Goal: Task Accomplishment & Management: Manage account settings

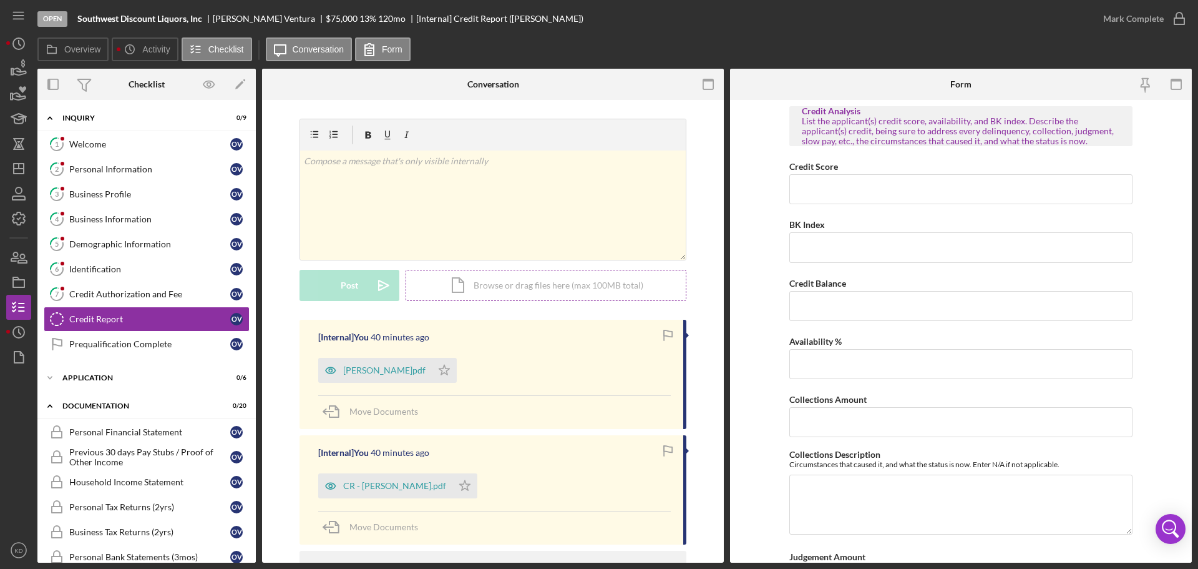
click at [523, 287] on div "Icon/Document Browse or drag files here (max 100MB total) Tap to choose files o…" at bounding box center [546, 285] width 281 height 31
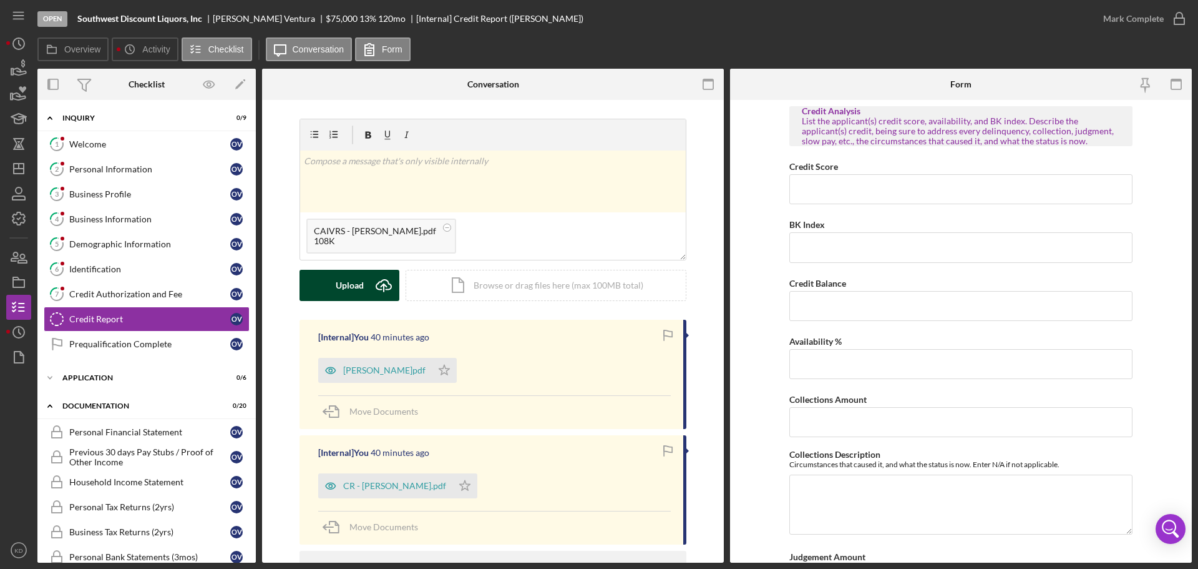
click at [343, 284] on div "Upload" at bounding box center [350, 285] width 28 height 31
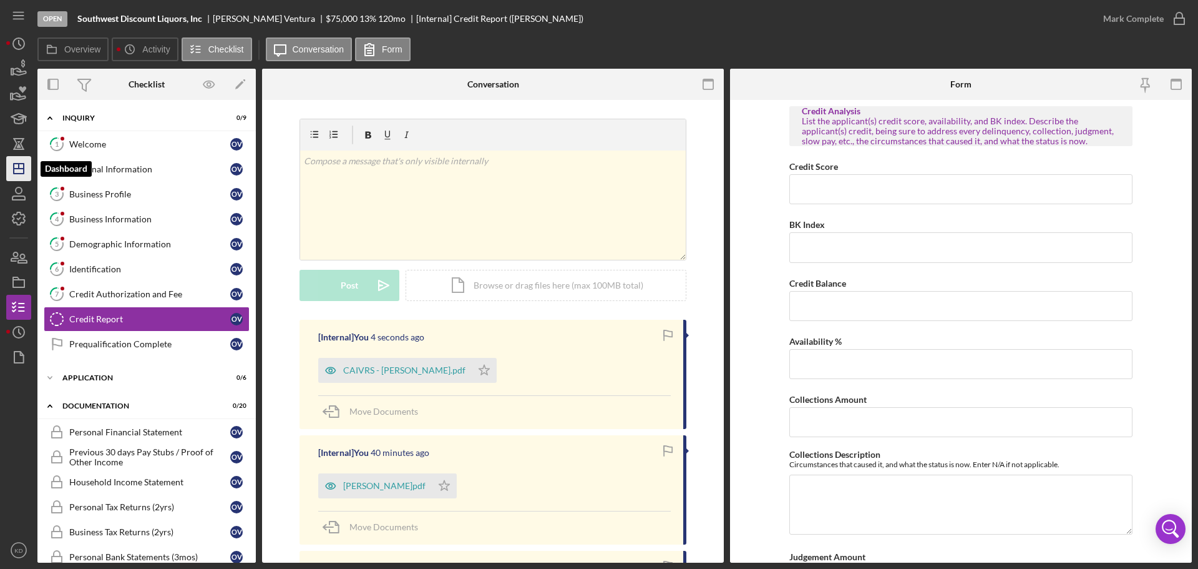
click at [17, 169] on line "button" at bounding box center [19, 169] width 10 height 0
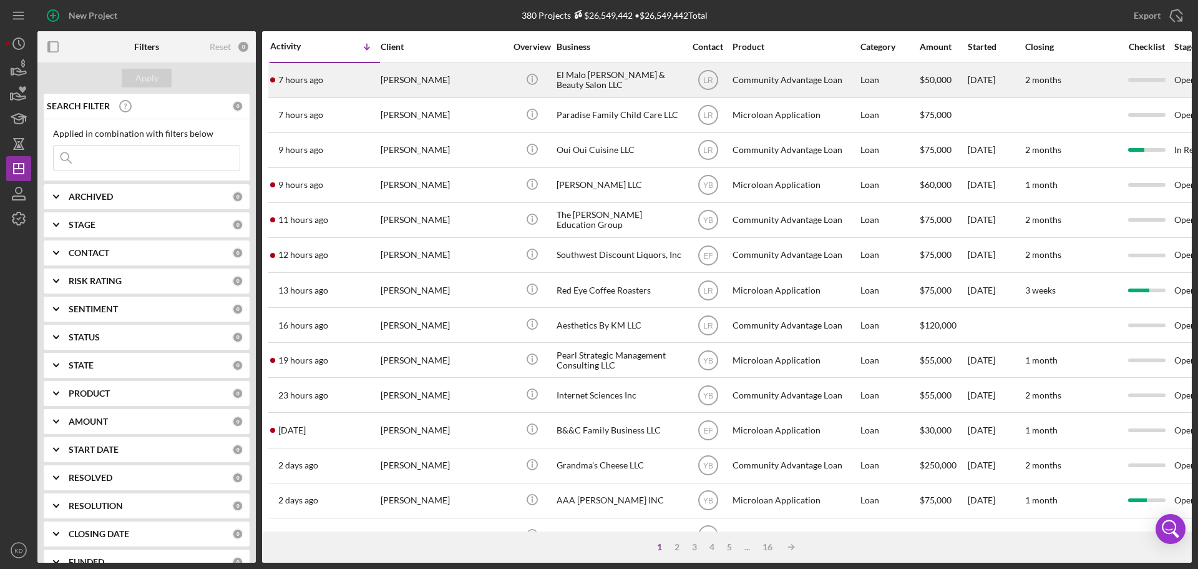
click at [587, 76] on div "El Malo [PERSON_NAME] & Beauty Salon LLC" at bounding box center [619, 80] width 125 height 33
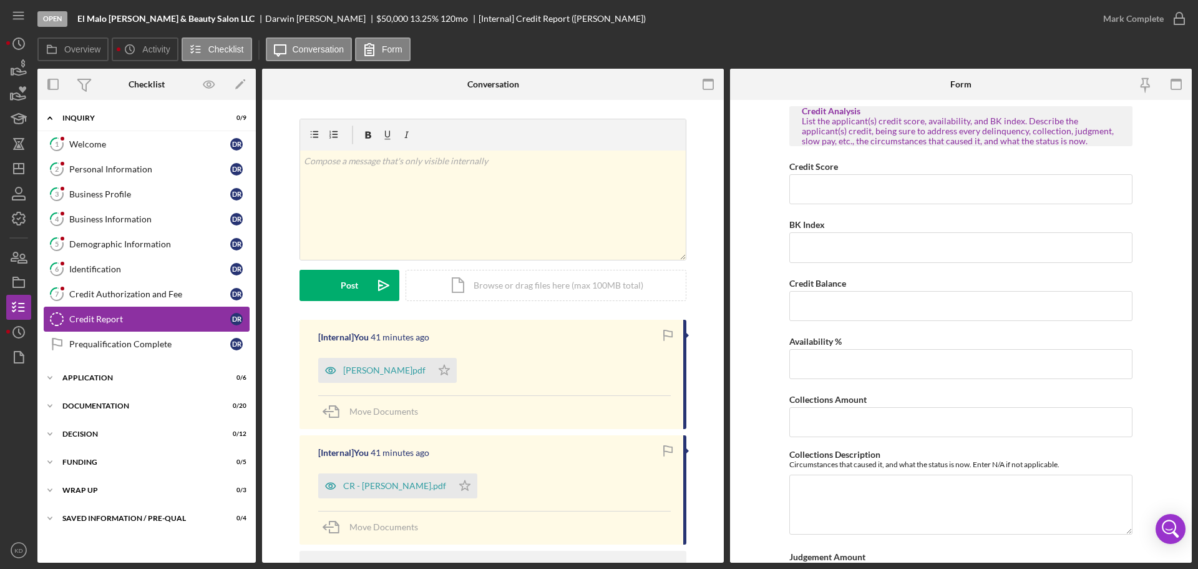
click at [107, 318] on div "Credit Report" at bounding box center [149, 319] width 161 height 10
click at [531, 289] on div "Icon/Document Browse or drag files here (max 100MB total) Tap to choose files o…" at bounding box center [546, 285] width 281 height 31
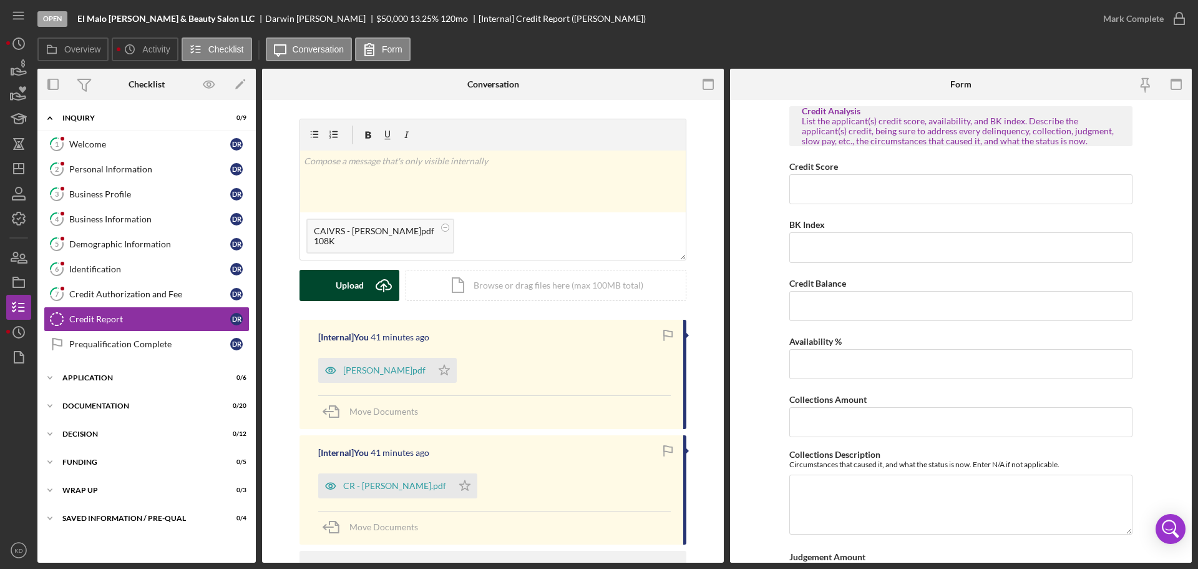
click at [365, 282] on button "Upload Icon/Upload" at bounding box center [350, 285] width 100 height 31
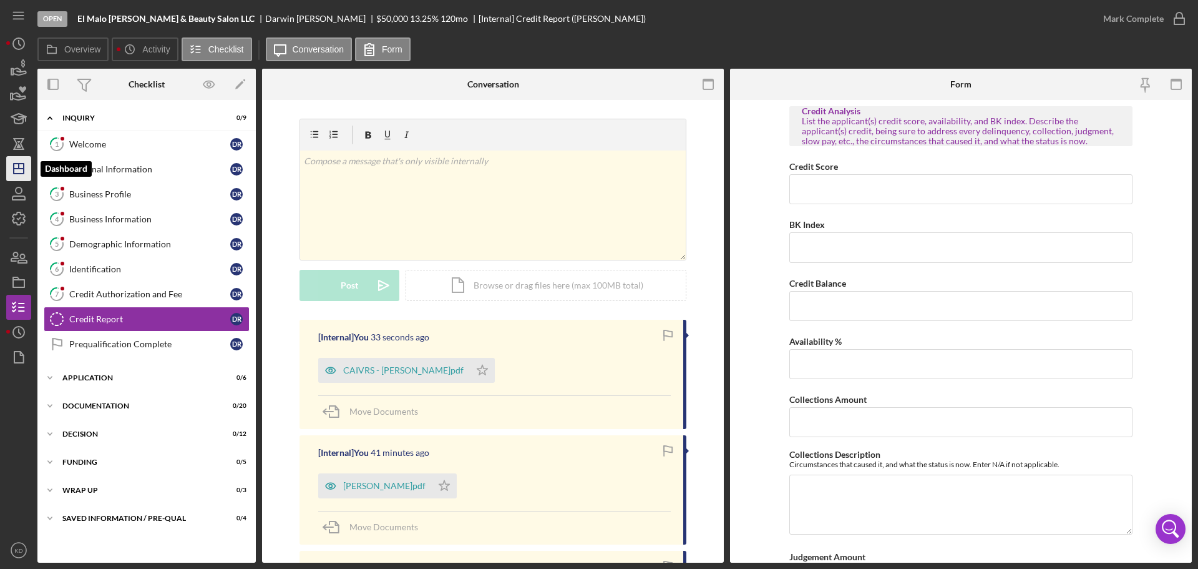
click at [17, 177] on icon "Icon/Dashboard" at bounding box center [18, 168] width 31 height 31
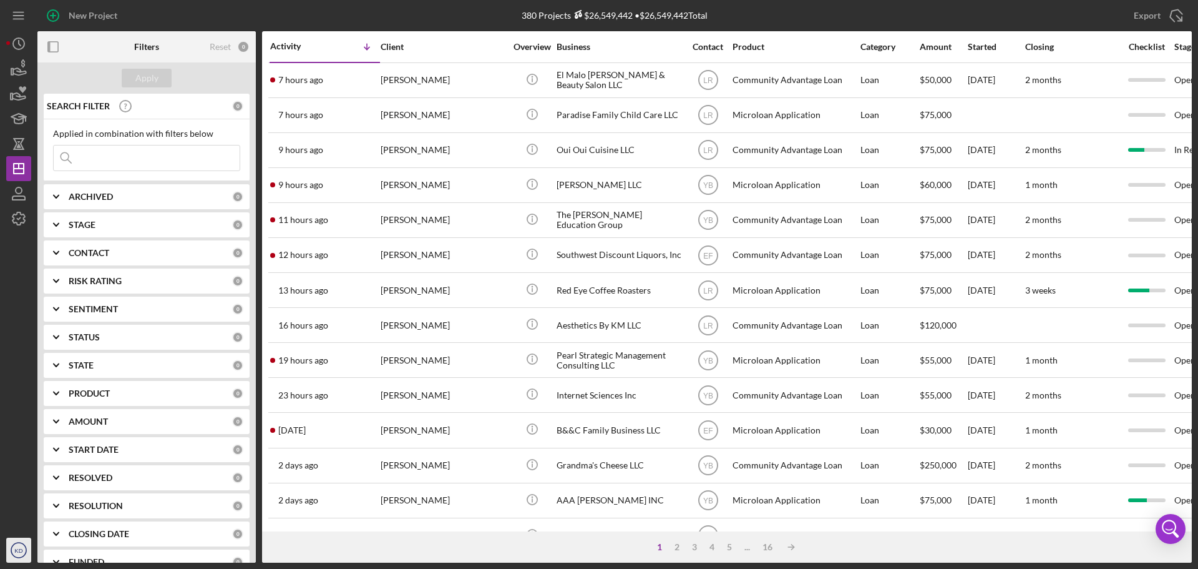
click at [17, 549] on text "KD" at bounding box center [18, 550] width 8 height 7
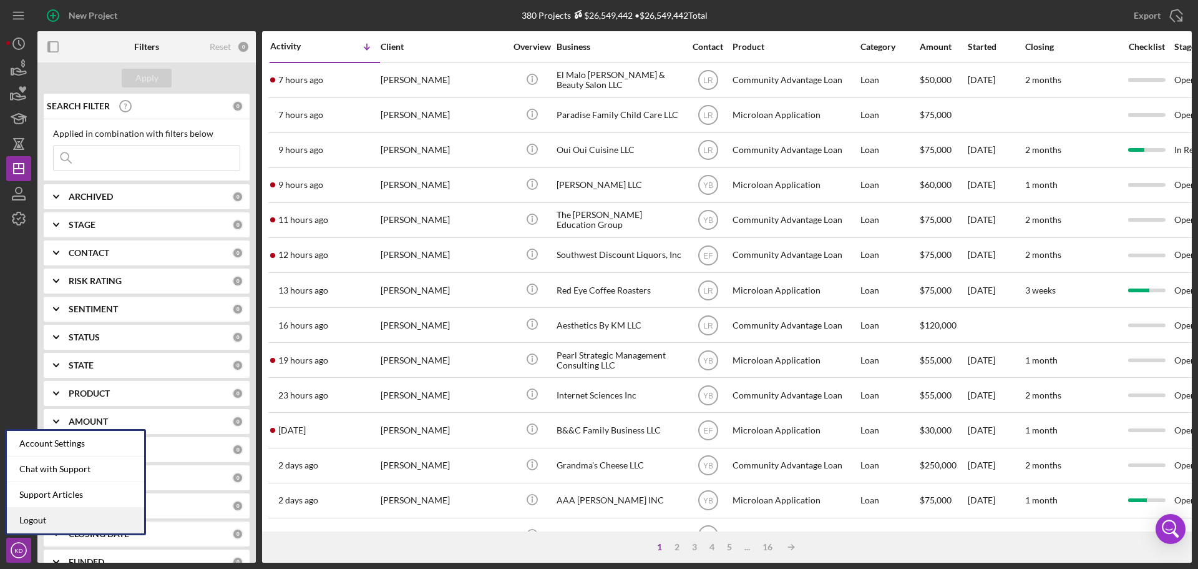
click at [31, 520] on link "Logout" at bounding box center [75, 520] width 137 height 26
